Goal: Transaction & Acquisition: Purchase product/service

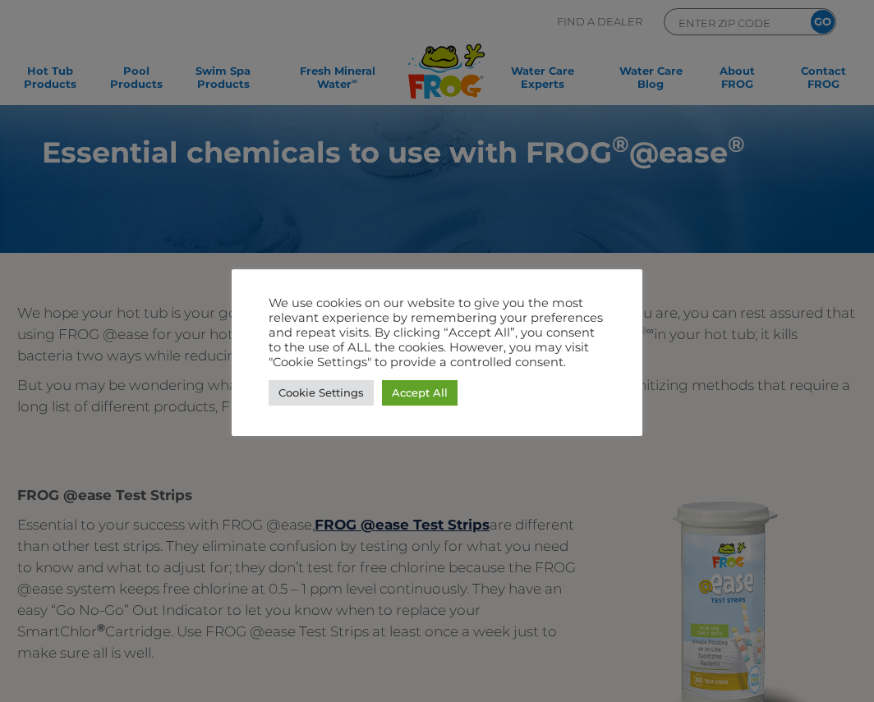
click at [451, 394] on link "Accept All" at bounding box center [420, 392] width 76 height 25
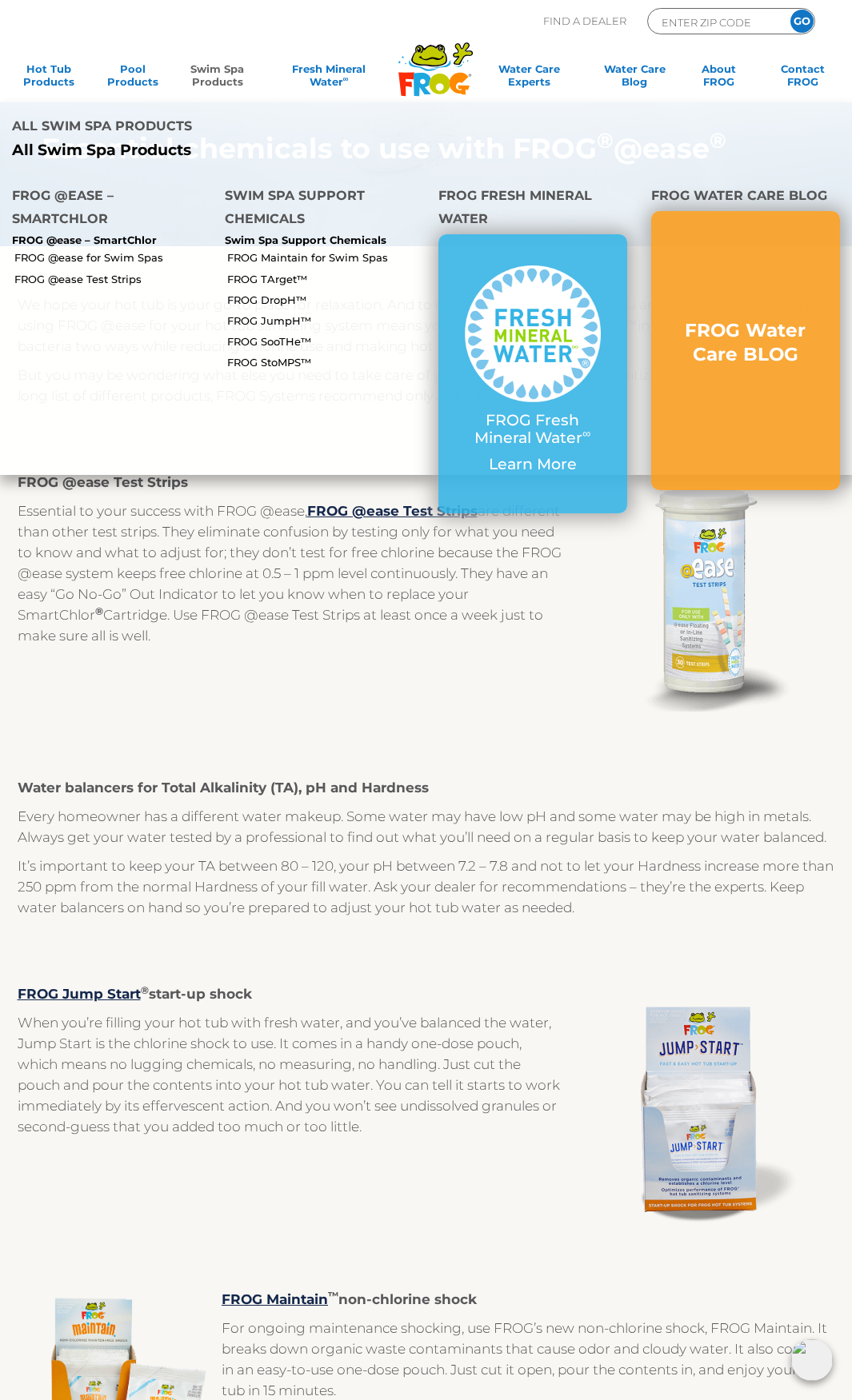
click at [223, 77] on link "Swim Spa Products" at bounding box center [217, 78] width 65 height 32
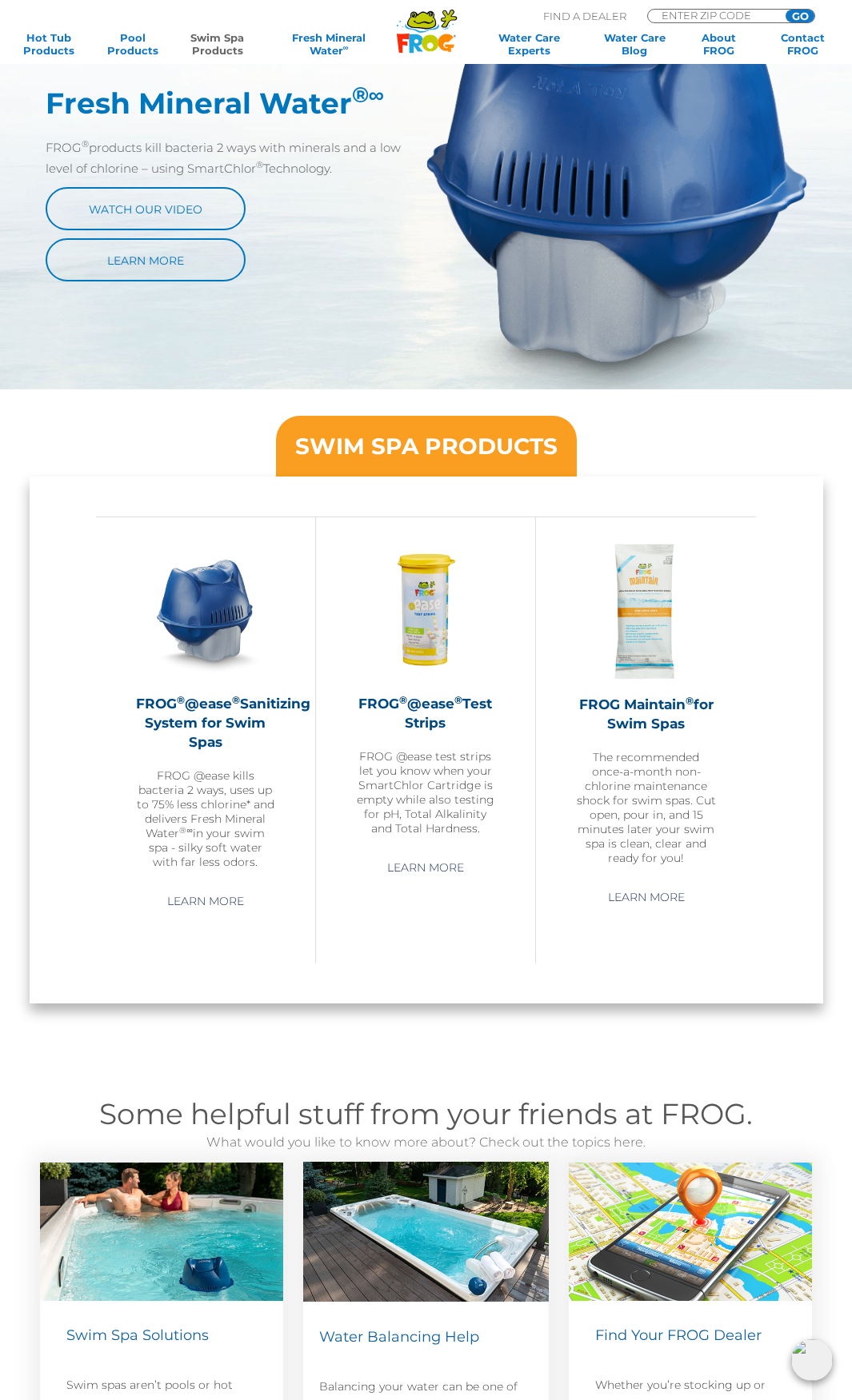
scroll to position [468, 0]
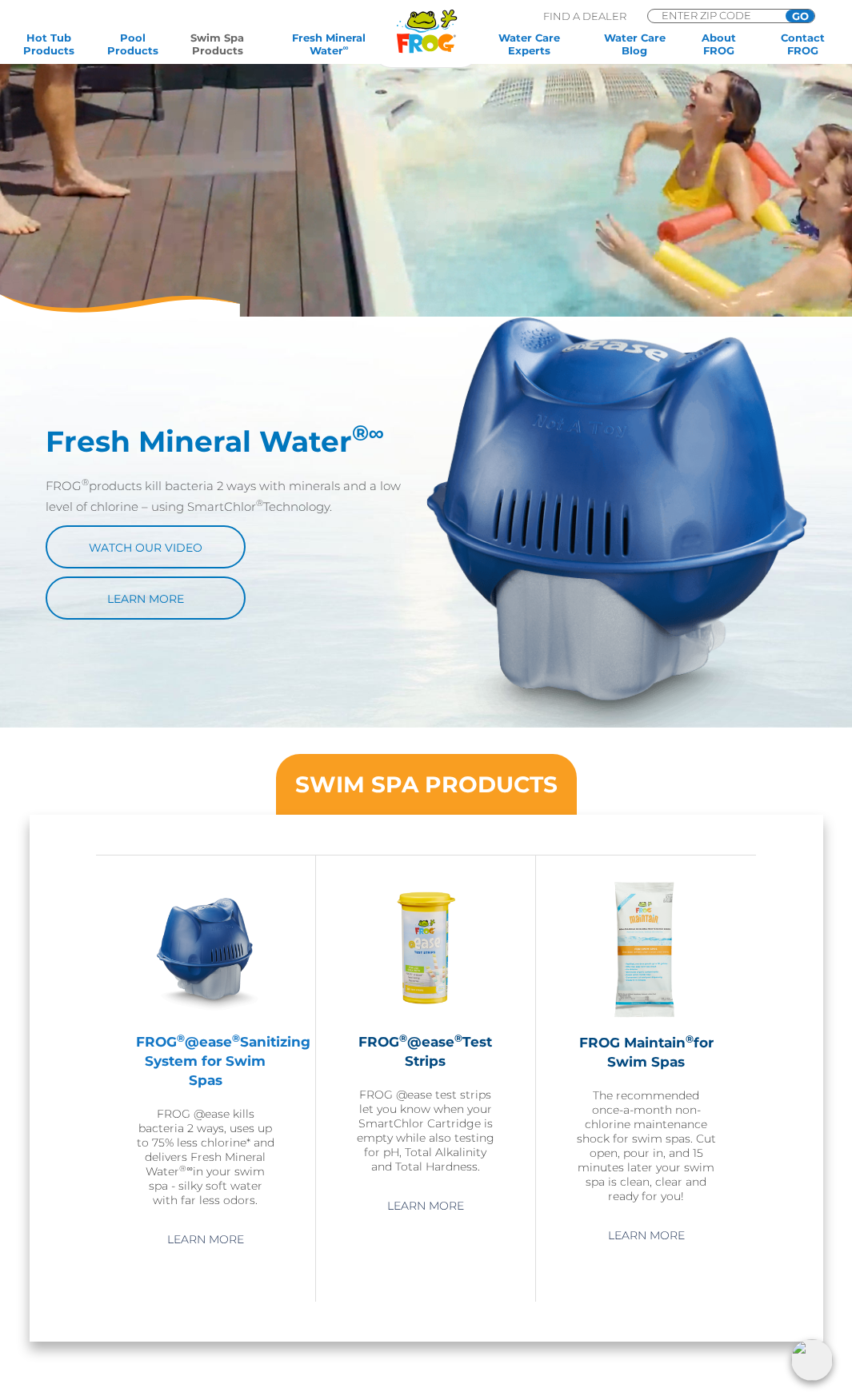
click at [200, 981] on img at bounding box center [205, 948] width 139 height 139
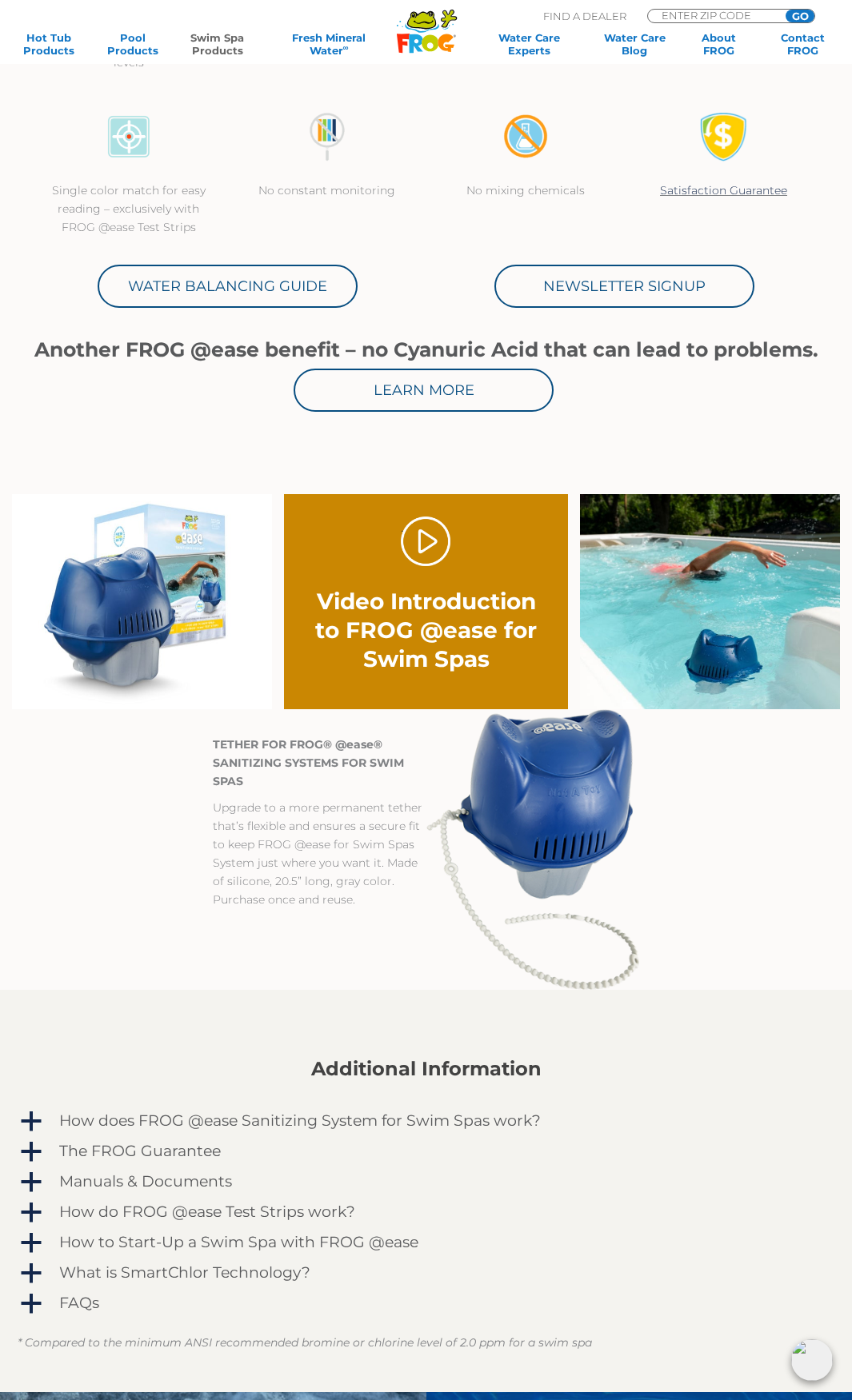
scroll to position [640, 0]
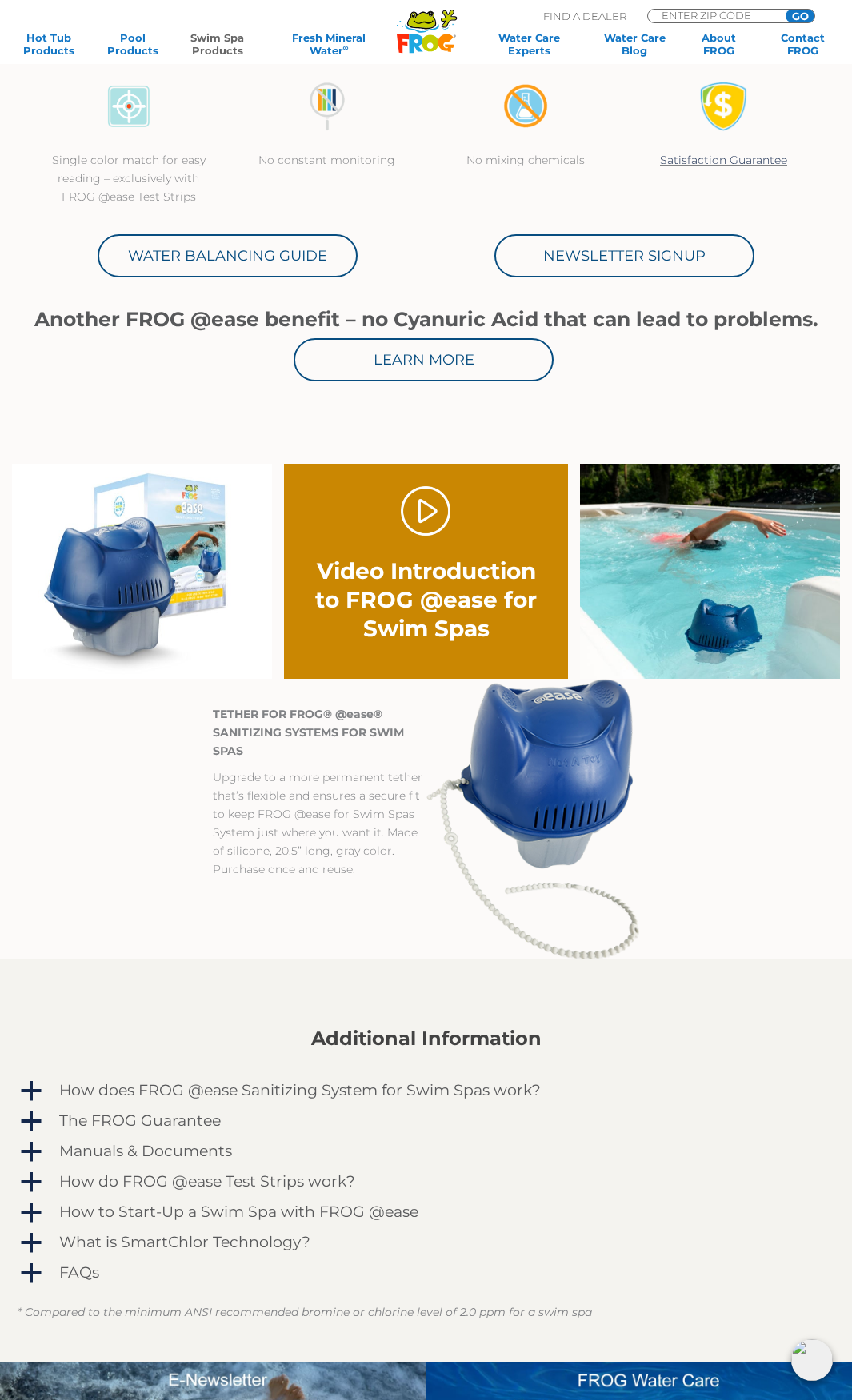
click at [157, 565] on img at bounding box center [141, 571] width 260 height 215
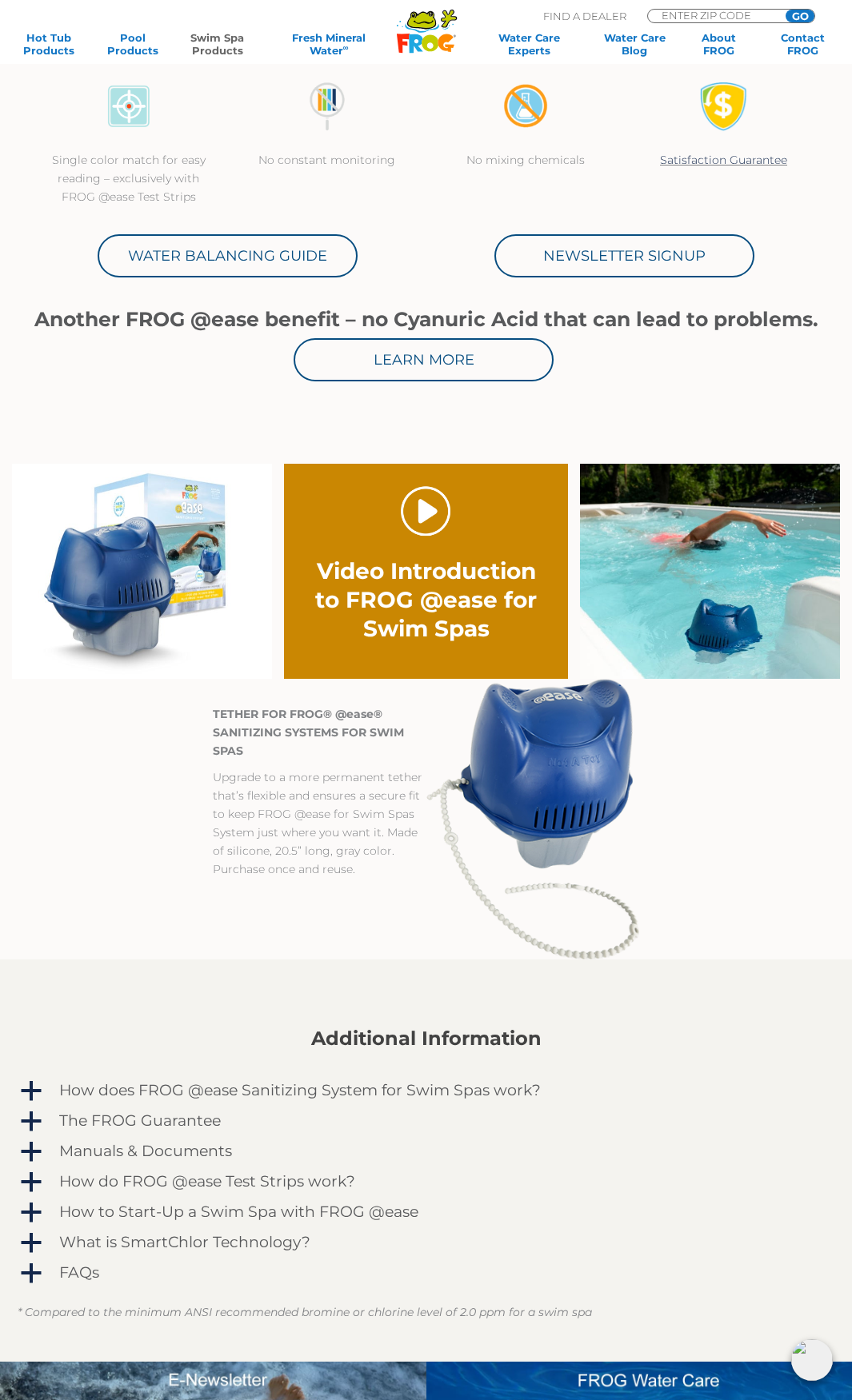
click at [427, 518] on link "." at bounding box center [426, 511] width 51 height 51
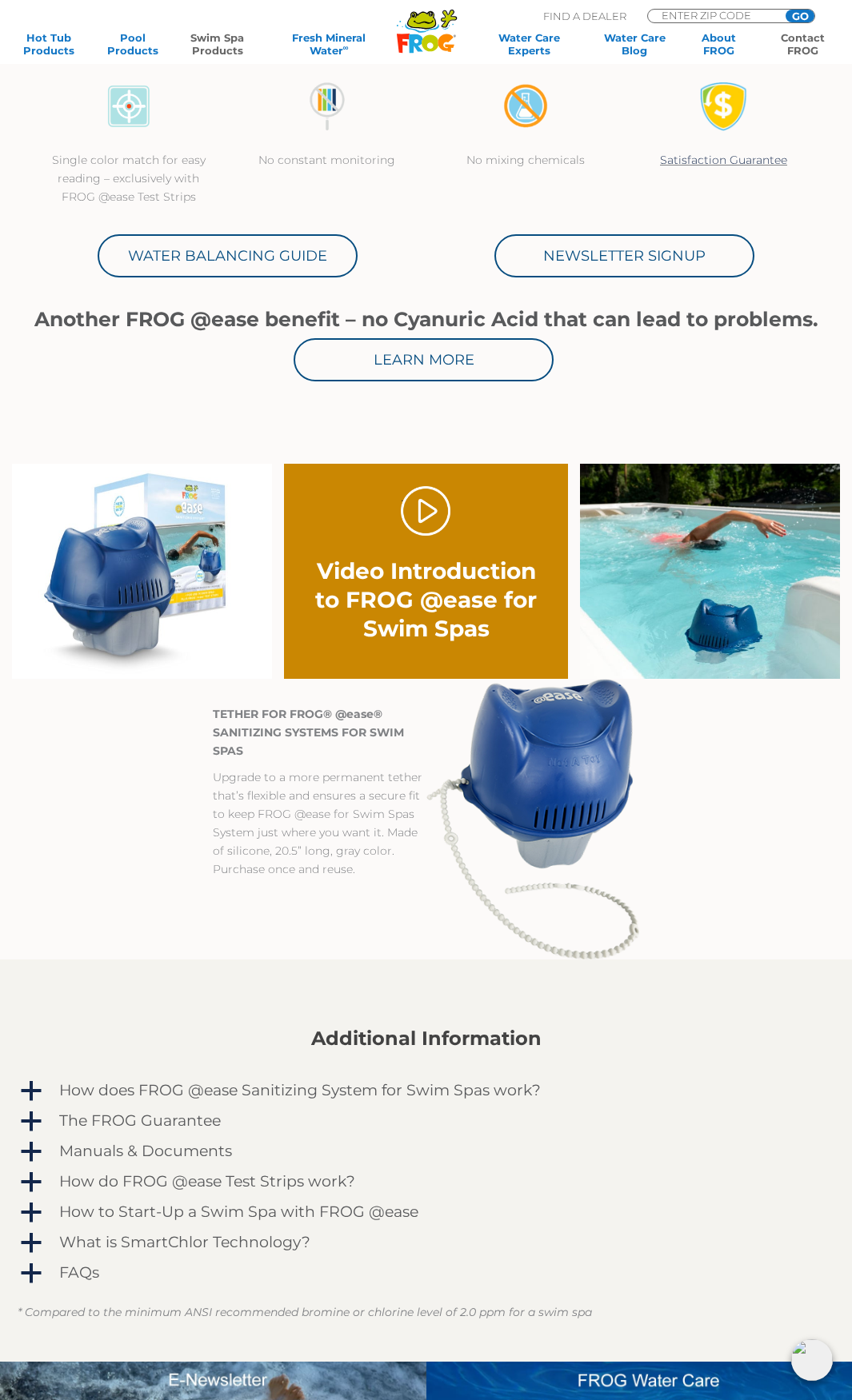
click at [797, 50] on link "Contact FROG" at bounding box center [802, 44] width 65 height 25
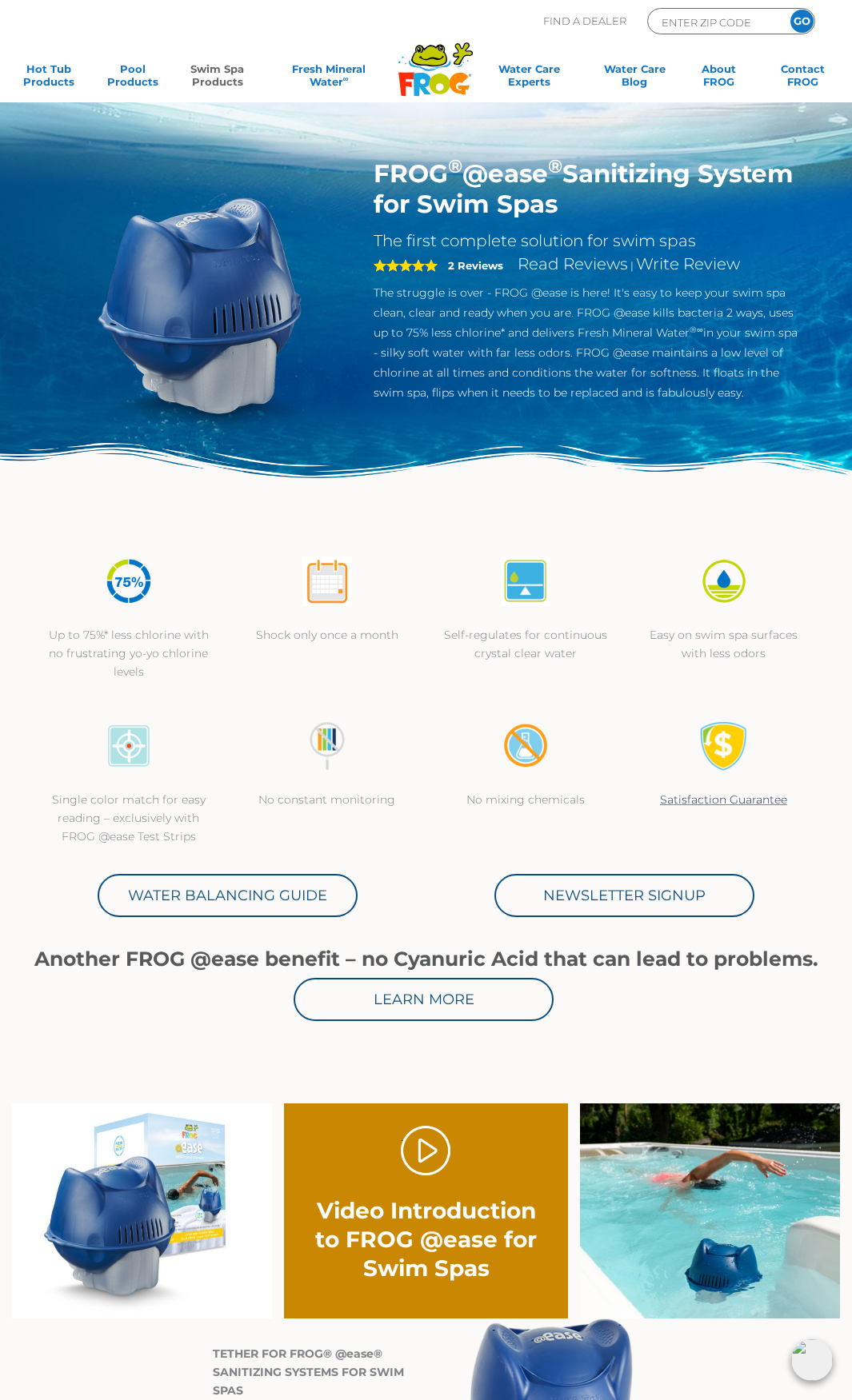
click at [721, 11] on div "ENTER ZIP CODE GO" at bounding box center [730, 20] width 167 height 26
click at [722, 24] on input "Zip Code Form" at bounding box center [713, 21] width 108 height 18
type input "30265"
click at [790, 10] on input "GO" at bounding box center [801, 21] width 23 height 23
